Goal: Task Accomplishment & Management: Use online tool/utility

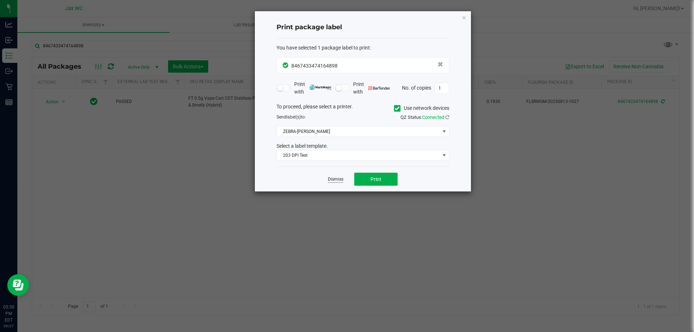
click at [336, 178] on link "Dismiss" at bounding box center [336, 179] width 16 height 6
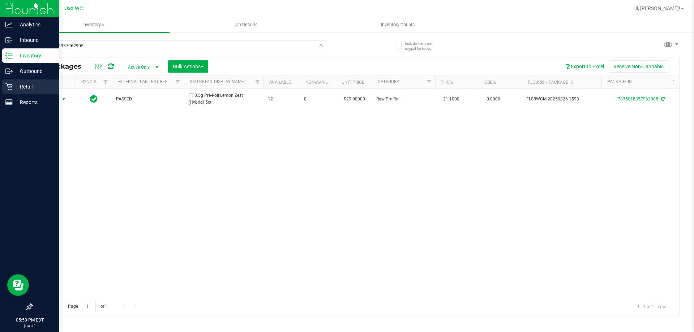
click at [11, 86] on icon at bounding box center [8, 86] width 7 height 7
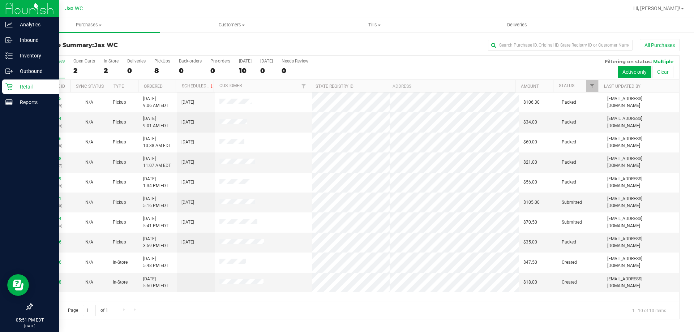
click at [18, 84] on p "Retail" at bounding box center [34, 86] width 43 height 9
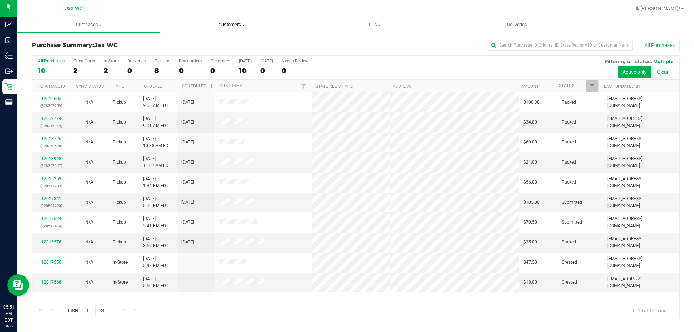
click at [238, 21] on uib-tab-heading "Customers All customers Add a new customer All physicians" at bounding box center [232, 25] width 142 height 14
click at [209, 45] on span "All customers" at bounding box center [186, 43] width 52 height 6
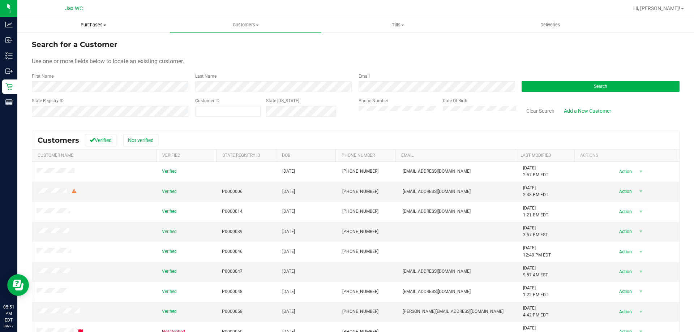
click at [80, 27] on span "Purchases" at bounding box center [93, 25] width 152 height 7
click at [47, 62] on span "All purchases" at bounding box center [42, 61] width 51 height 6
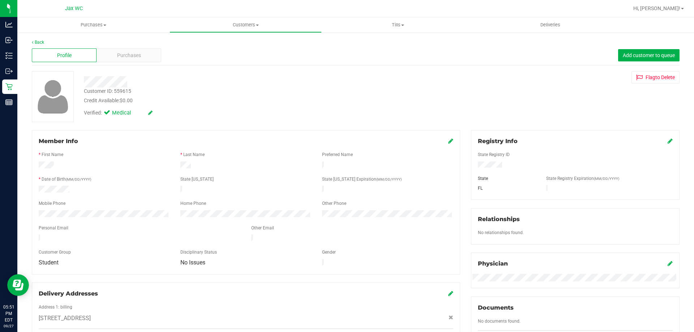
click at [122, 65] on div "Profile Purchases Add customer to queue" at bounding box center [356, 56] width 648 height 20
click at [128, 60] on div "Purchases" at bounding box center [129, 55] width 65 height 14
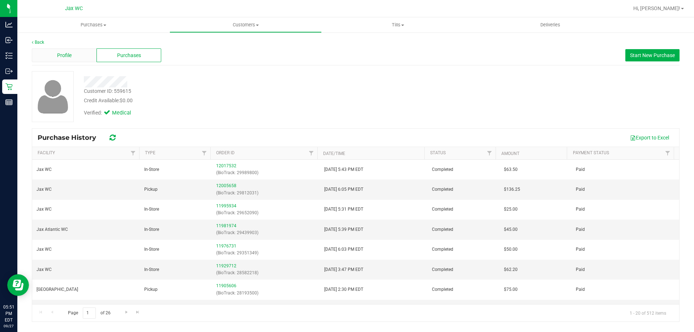
click at [83, 56] on div "Profile" at bounding box center [64, 55] width 65 height 14
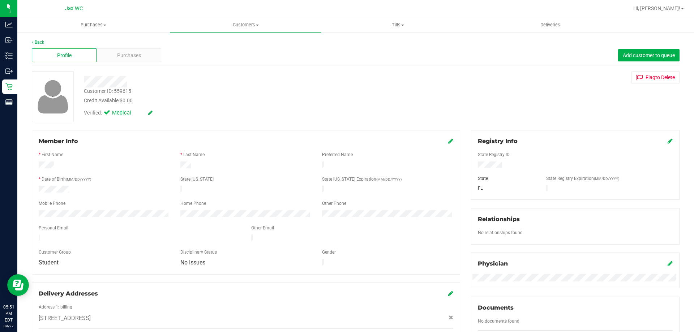
click at [449, 142] on icon at bounding box center [450, 141] width 5 height 6
click at [139, 56] on span "Purchases" at bounding box center [129, 56] width 24 height 8
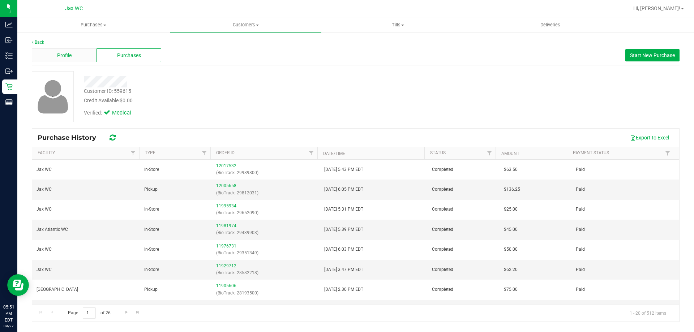
click at [76, 50] on div "Profile" at bounding box center [64, 55] width 65 height 14
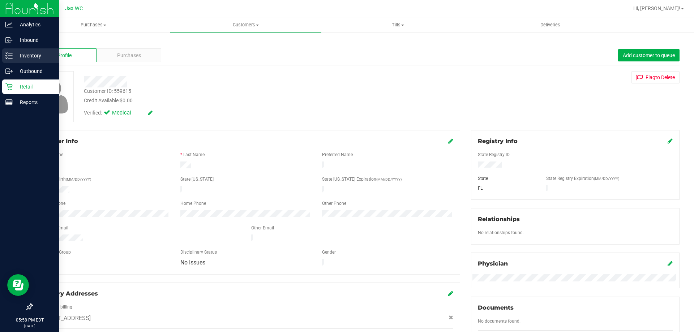
click at [10, 58] on line at bounding box center [10, 58] width 4 height 0
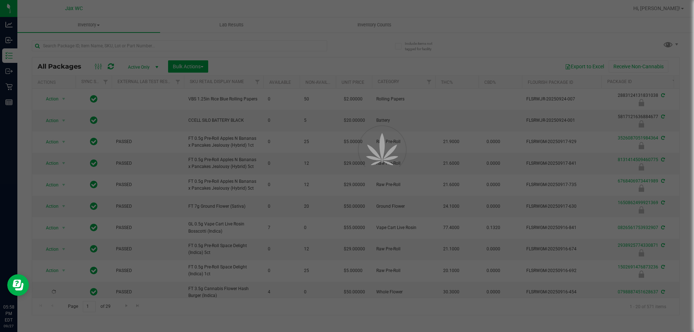
click at [131, 42] on div at bounding box center [347, 166] width 694 height 332
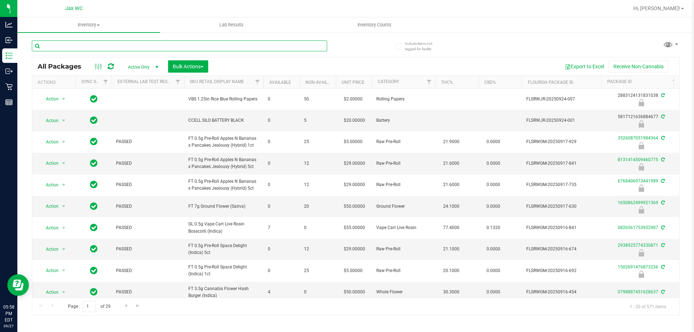
click at [104, 45] on input "text" at bounding box center [179, 45] width 295 height 11
type input "S-JUL25PZT01-0731"
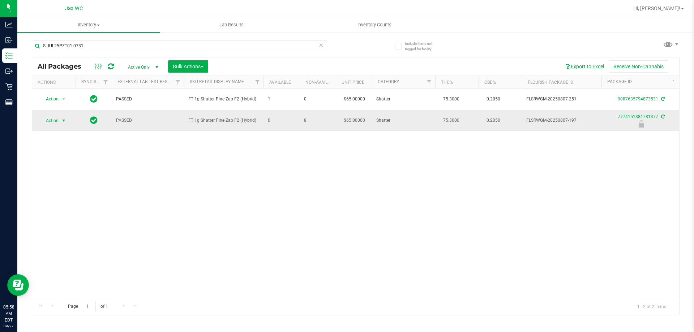
click at [52, 119] on span "Action" at bounding box center [49, 121] width 20 height 10
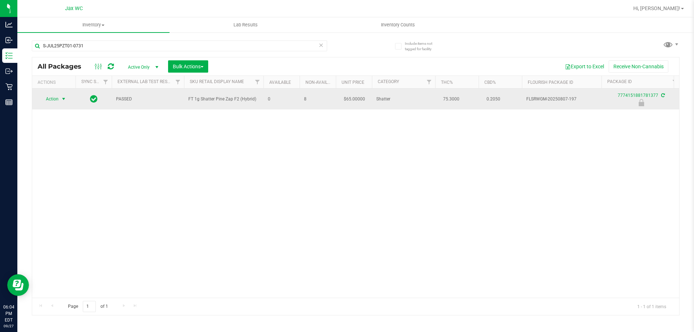
click at [60, 98] on span "select" at bounding box center [63, 99] width 9 height 10
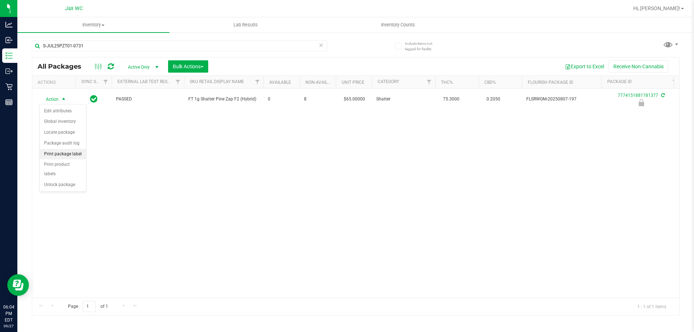
click at [80, 154] on li "Print package label" at bounding box center [63, 154] width 46 height 11
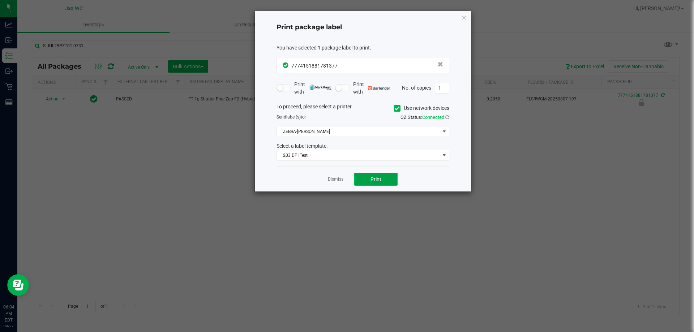
click at [358, 179] on button "Print" at bounding box center [375, 179] width 43 height 13
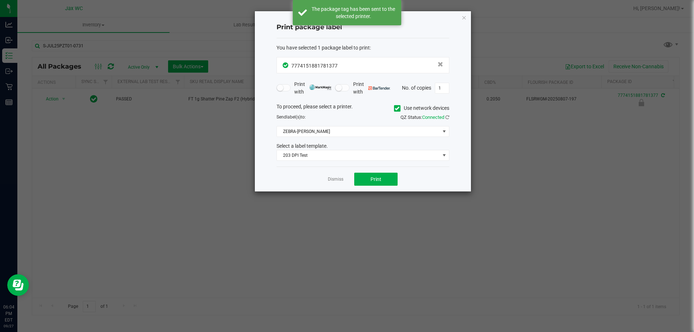
click at [332, 178] on link "Dismiss" at bounding box center [336, 179] width 16 height 6
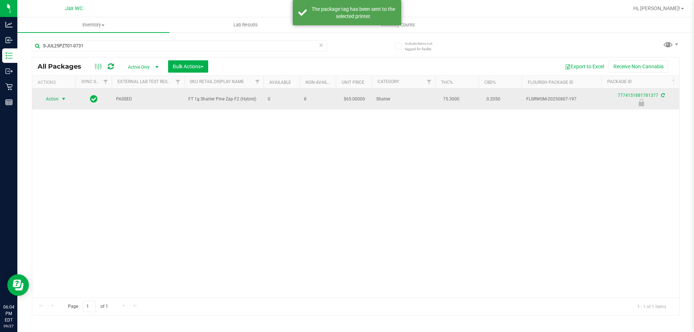
click at [59, 97] on span "Action" at bounding box center [49, 99] width 20 height 10
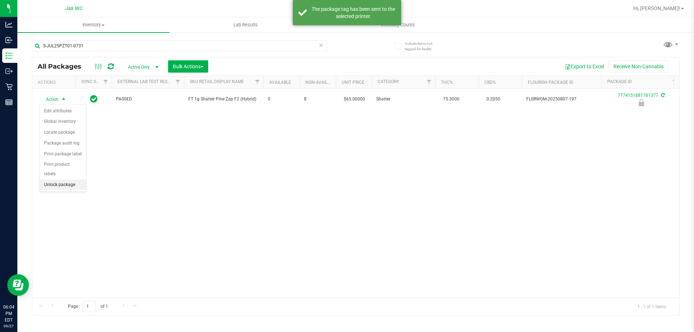
click at [64, 180] on li "Unlock package" at bounding box center [63, 185] width 46 height 11
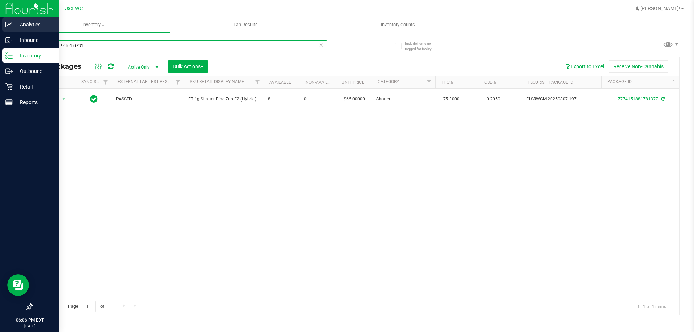
drag, startPoint x: 93, startPoint y: 47, endPoint x: 0, endPoint y: 30, distance: 94.1
click at [0, 27] on div "Analytics Inbound Inventory Outbound Retail Reports 06:06 PM EDT 09/27/2025 09/…" at bounding box center [347, 166] width 694 height 332
